Goal: Transaction & Acquisition: Download file/media

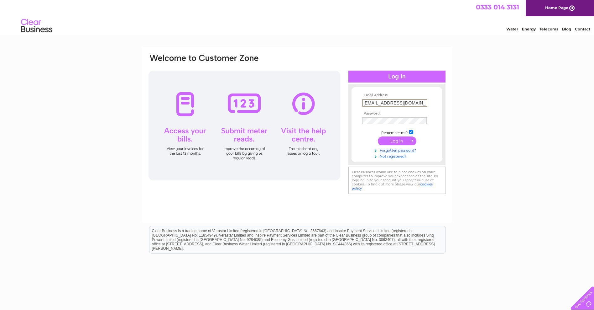
type input "[EMAIL_ADDRESS][DOMAIN_NAME]"
click at [397, 143] on input "submit" at bounding box center [397, 140] width 39 height 9
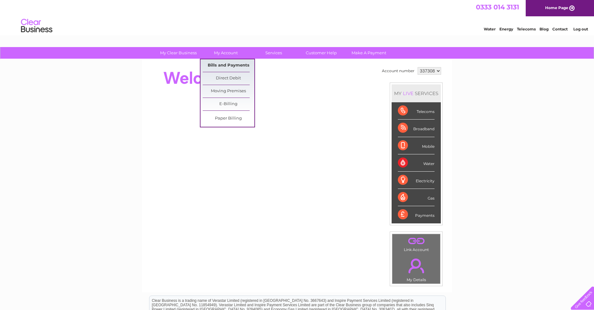
click at [225, 64] on link "Bills and Payments" at bounding box center [229, 65] width 52 height 13
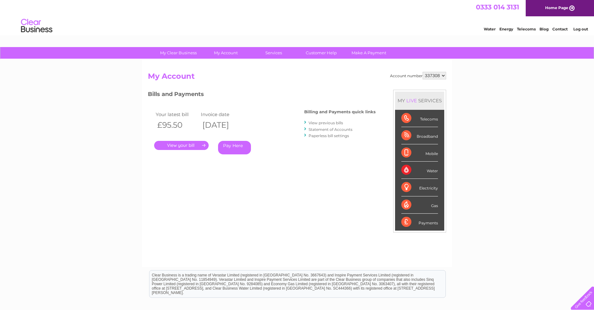
click at [190, 148] on link "." at bounding box center [181, 145] width 55 height 9
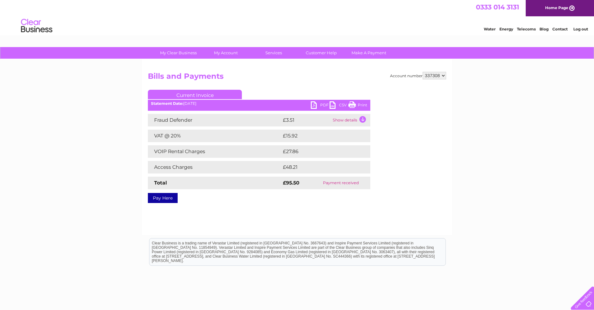
click at [318, 104] on link "PDF" at bounding box center [320, 105] width 19 height 9
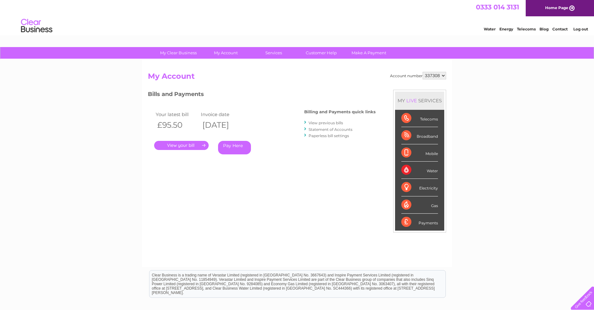
click at [337, 123] on link "View previous bills" at bounding box center [326, 122] width 34 height 5
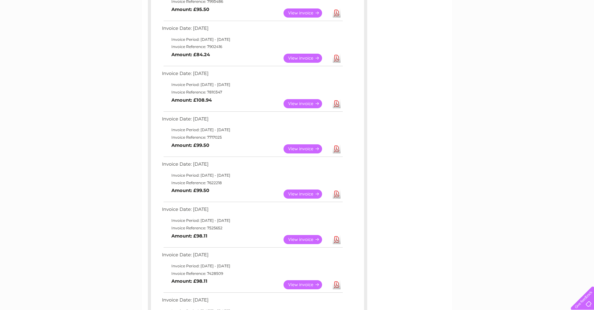
scroll to position [150, 0]
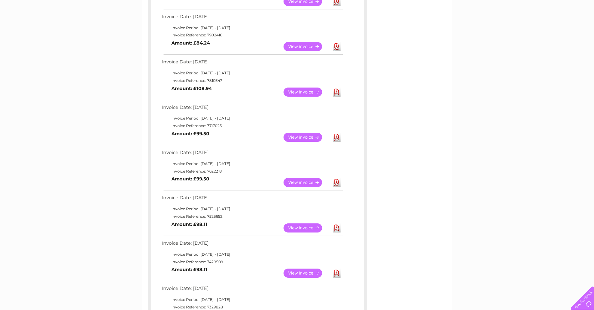
click at [337, 5] on link "Download" at bounding box center [337, 1] width 8 height 9
click at [336, 49] on link "Download" at bounding box center [337, 46] width 8 height 9
click at [336, 92] on link "Download" at bounding box center [337, 91] width 8 height 9
click at [337, 3] on link "Download" at bounding box center [337, 1] width 8 height 9
click at [336, 49] on link "Download" at bounding box center [337, 46] width 8 height 9
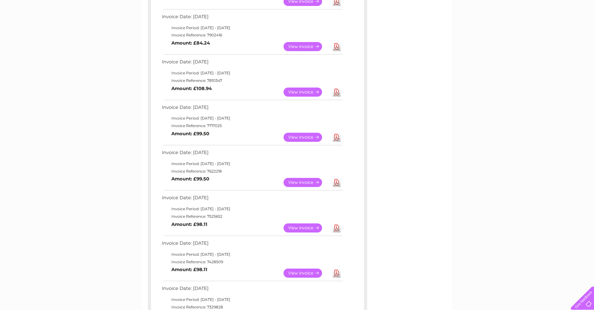
click at [337, 92] on link "Download" at bounding box center [337, 91] width 8 height 9
click at [337, 138] on link "Download" at bounding box center [337, 137] width 8 height 9
click at [337, 184] on link "Download" at bounding box center [337, 182] width 8 height 9
click at [337, 229] on link "Download" at bounding box center [337, 227] width 8 height 9
